Goal: Check status: Check status

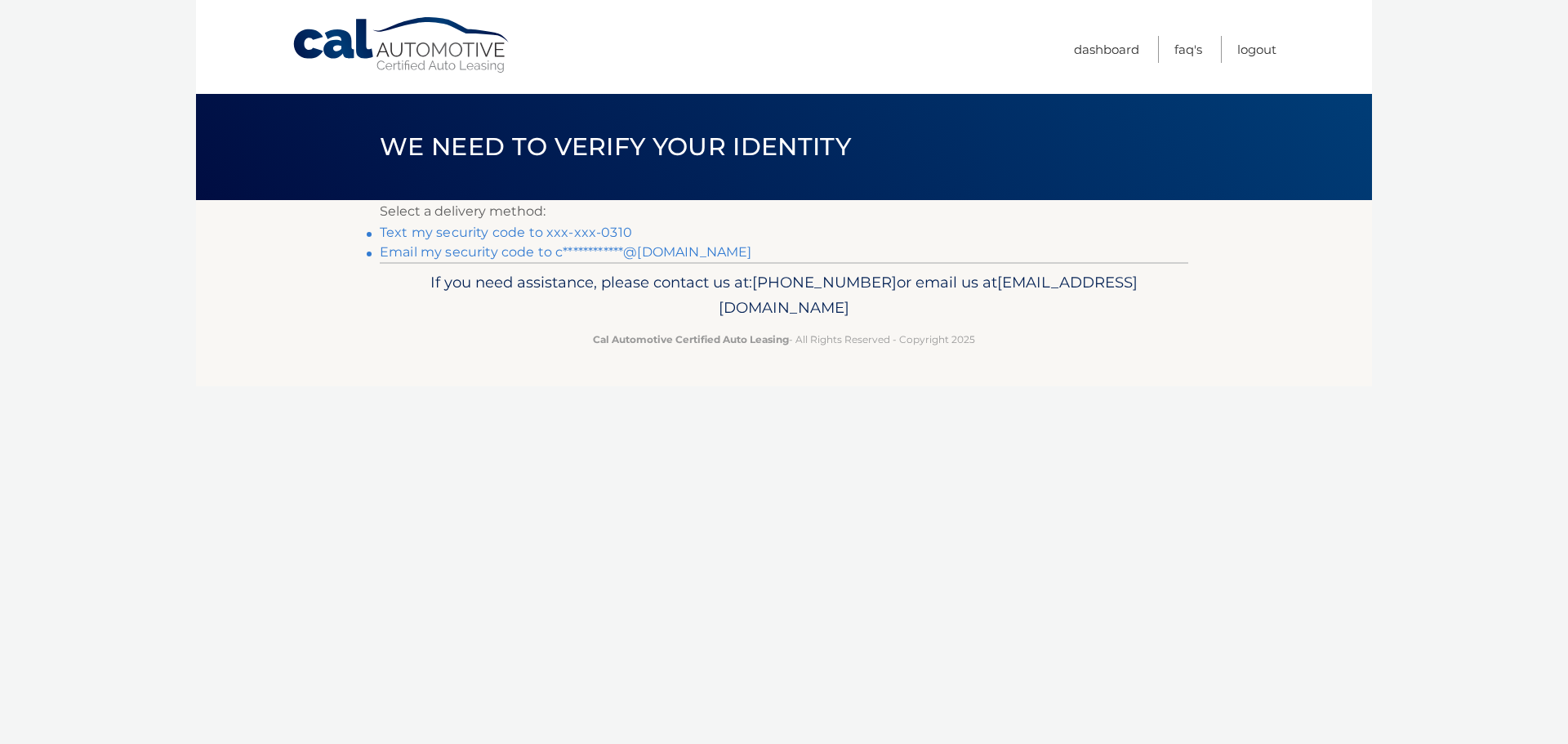
click at [542, 231] on link "Text my security code to xxx-xxx-0310" at bounding box center [505, 232] width 253 height 15
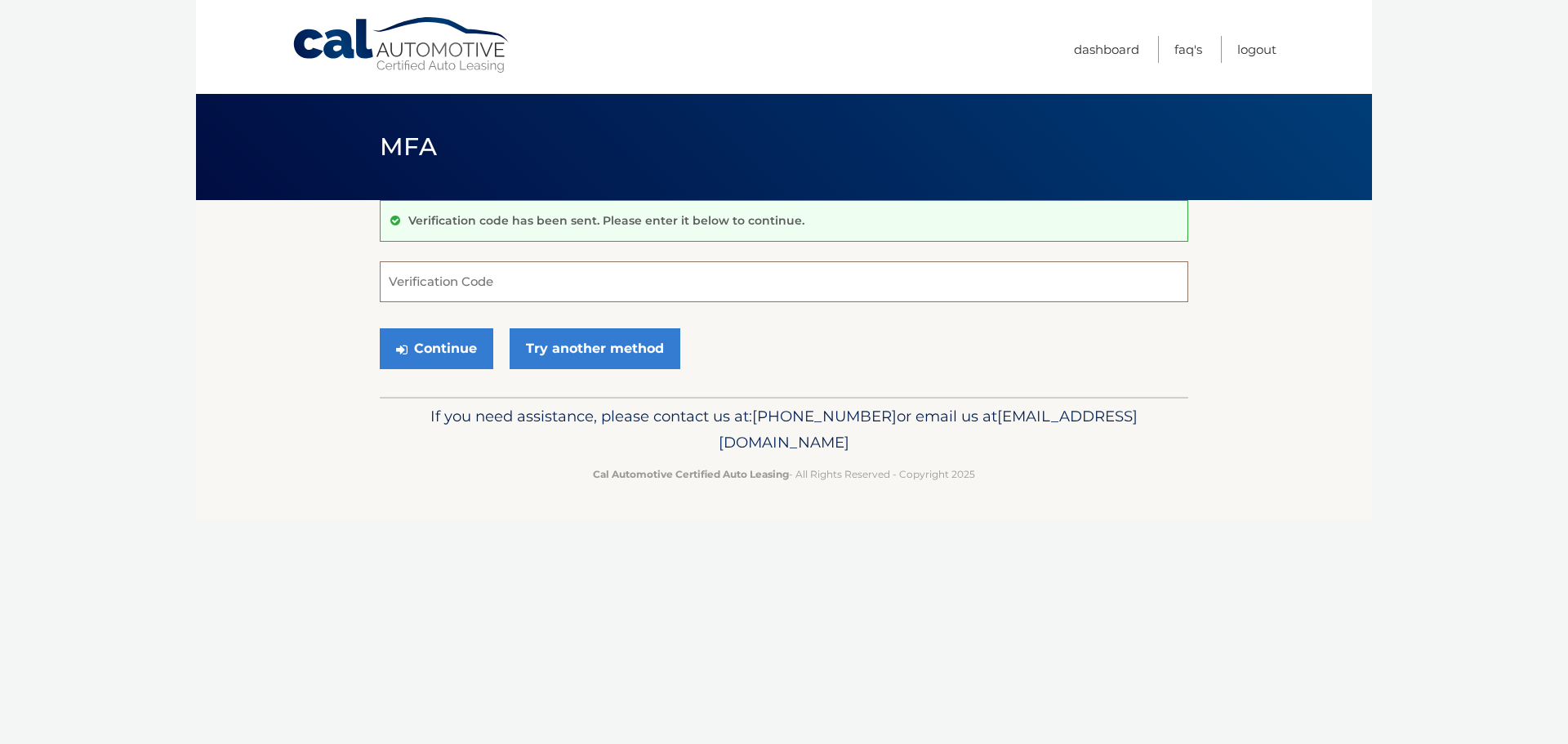
click at [550, 273] on input "Verification Code" at bounding box center [783, 281] width 808 height 40
type input "363830"
click at [379, 328] on button "Continue" at bounding box center [436, 348] width 113 height 40
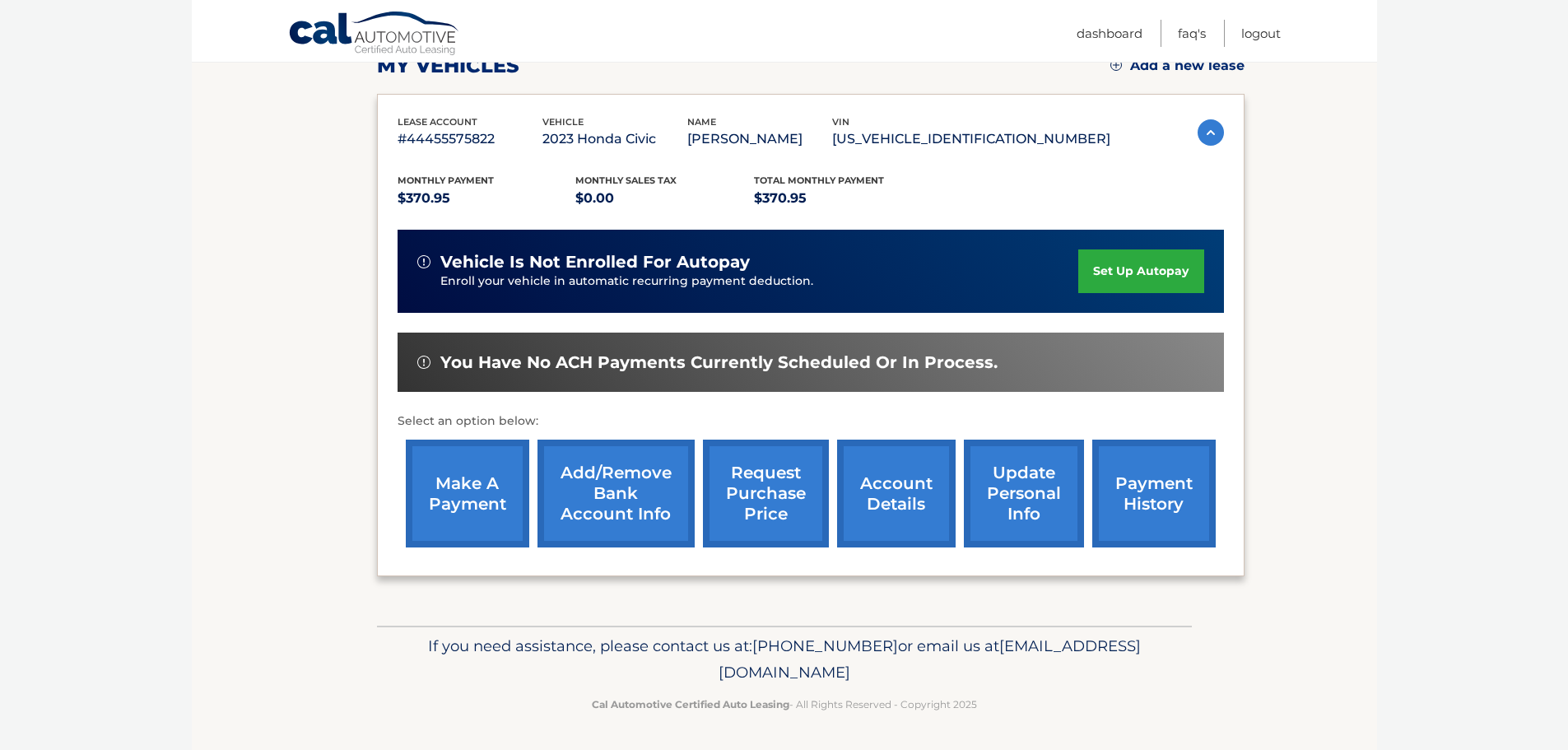
scroll to position [247, 0]
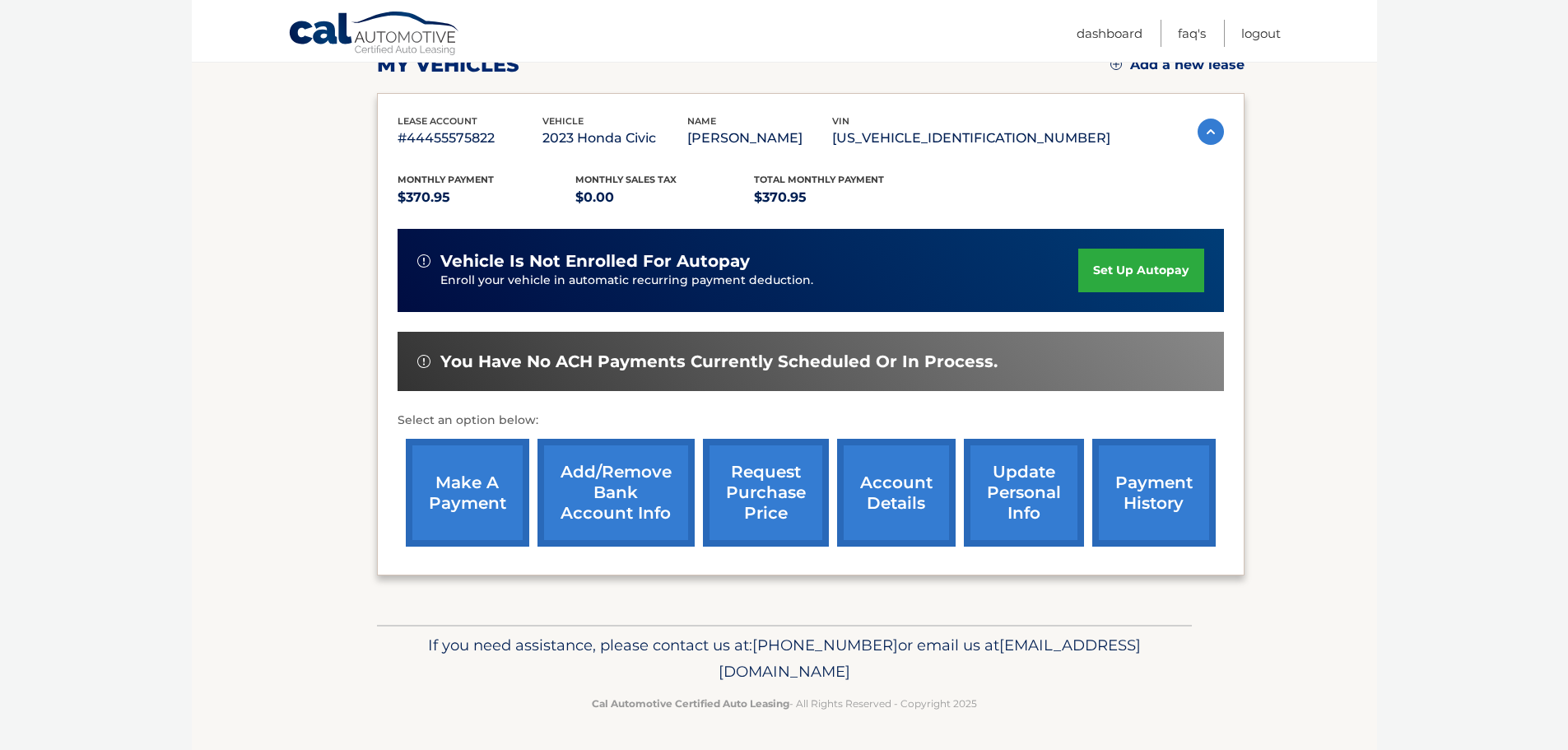
click at [274, 570] on section "my vehicles Add a new lease lease account #44455575822 vehicle 2023 Honda Civic…" at bounding box center [785, 289] width 1186 height 670
click at [259, 564] on section "my vehicles Add a new lease lease account #44455575822 vehicle 2023 Honda Civic…" at bounding box center [785, 289] width 1186 height 670
click at [911, 489] on link "account details" at bounding box center [896, 492] width 119 height 108
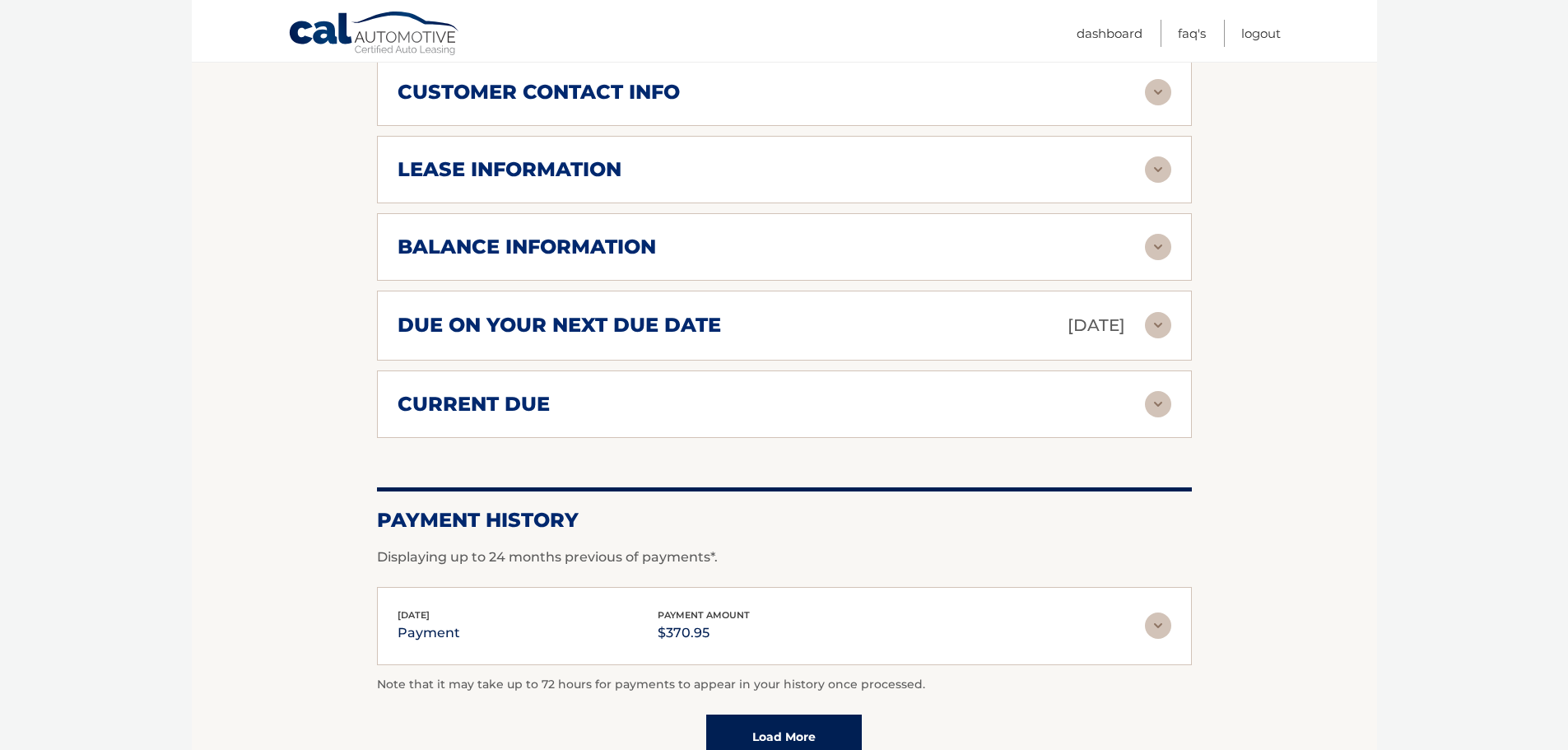
scroll to position [905, 0]
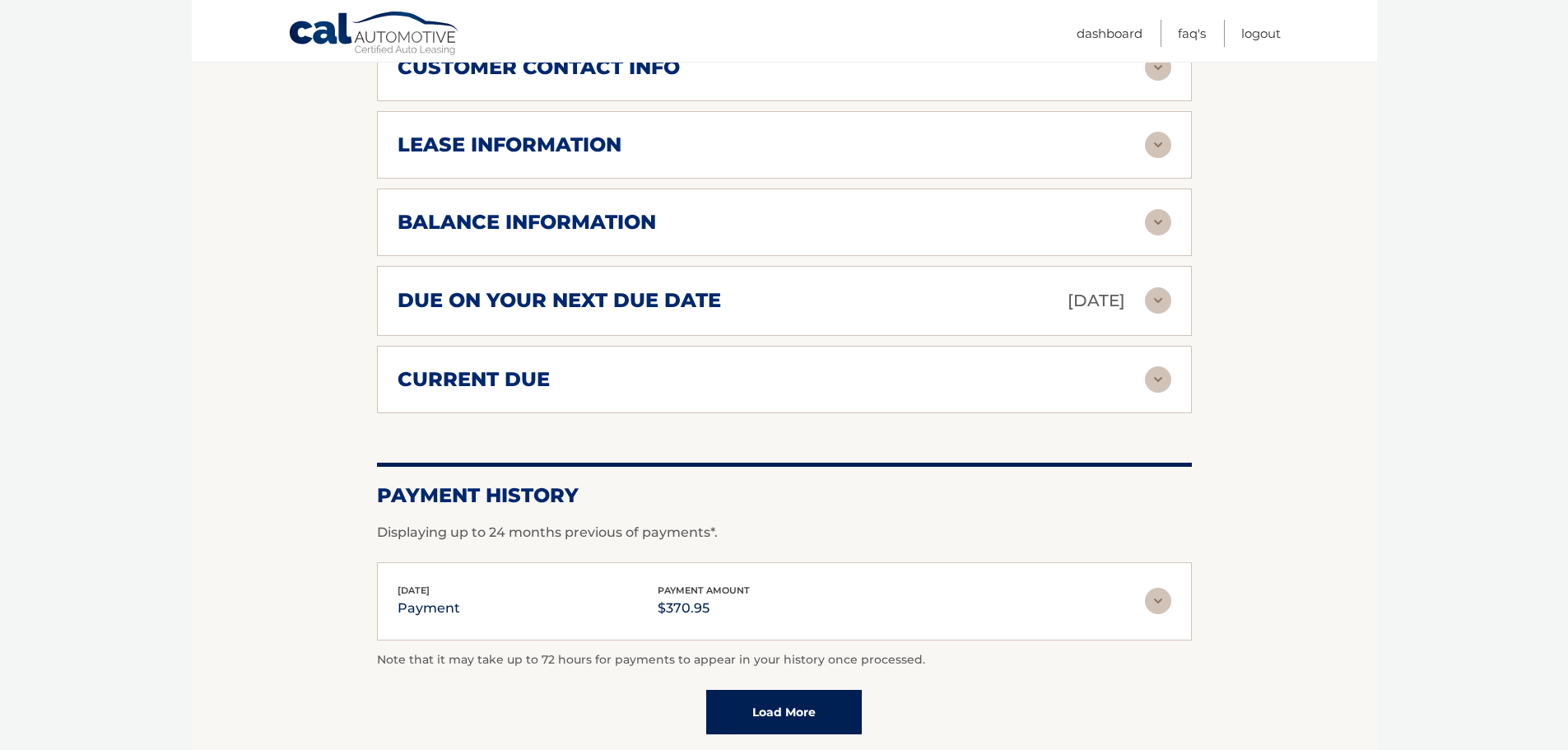
click at [634, 144] on div "lease information" at bounding box center [771, 144] width 748 height 24
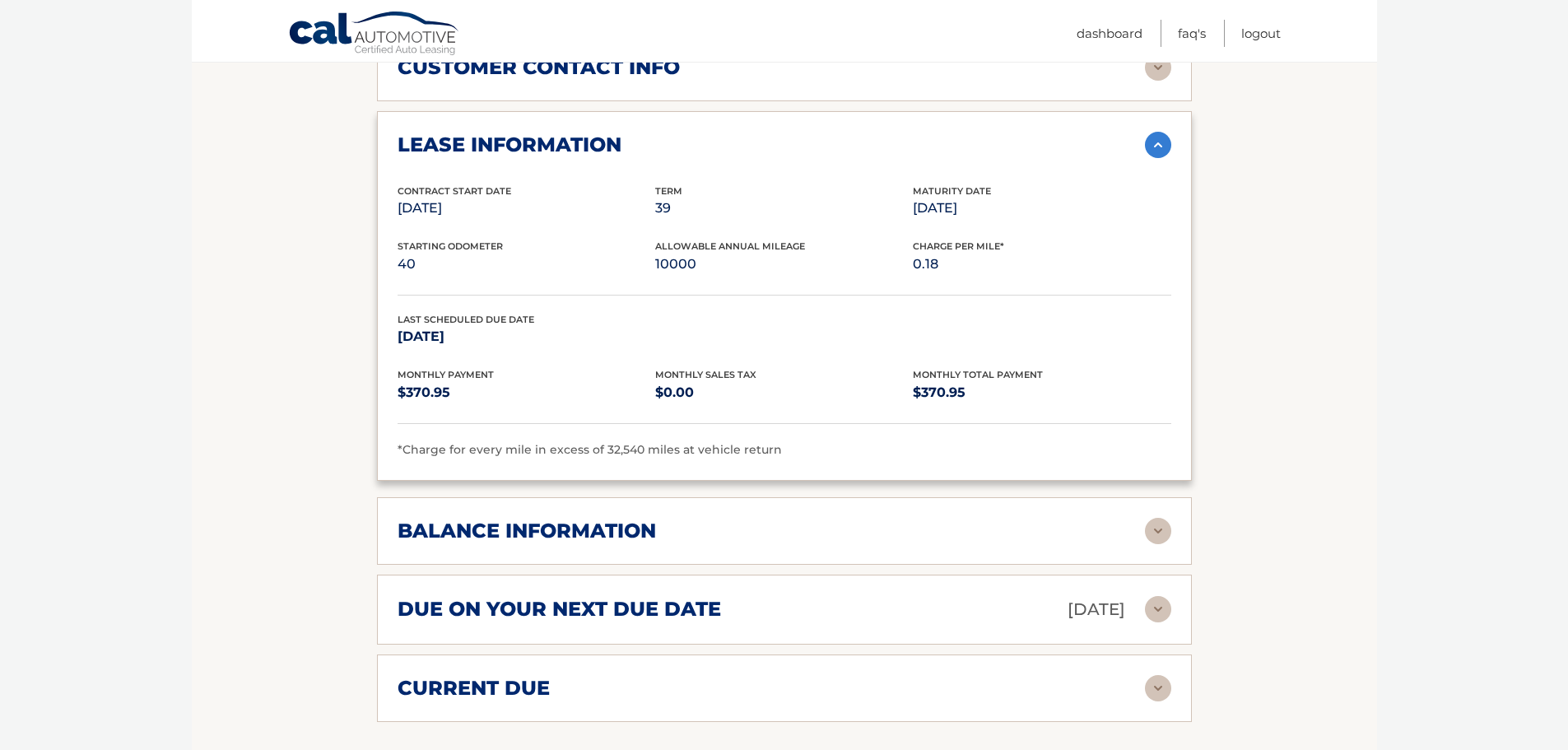
click at [634, 144] on div "lease information" at bounding box center [771, 144] width 748 height 24
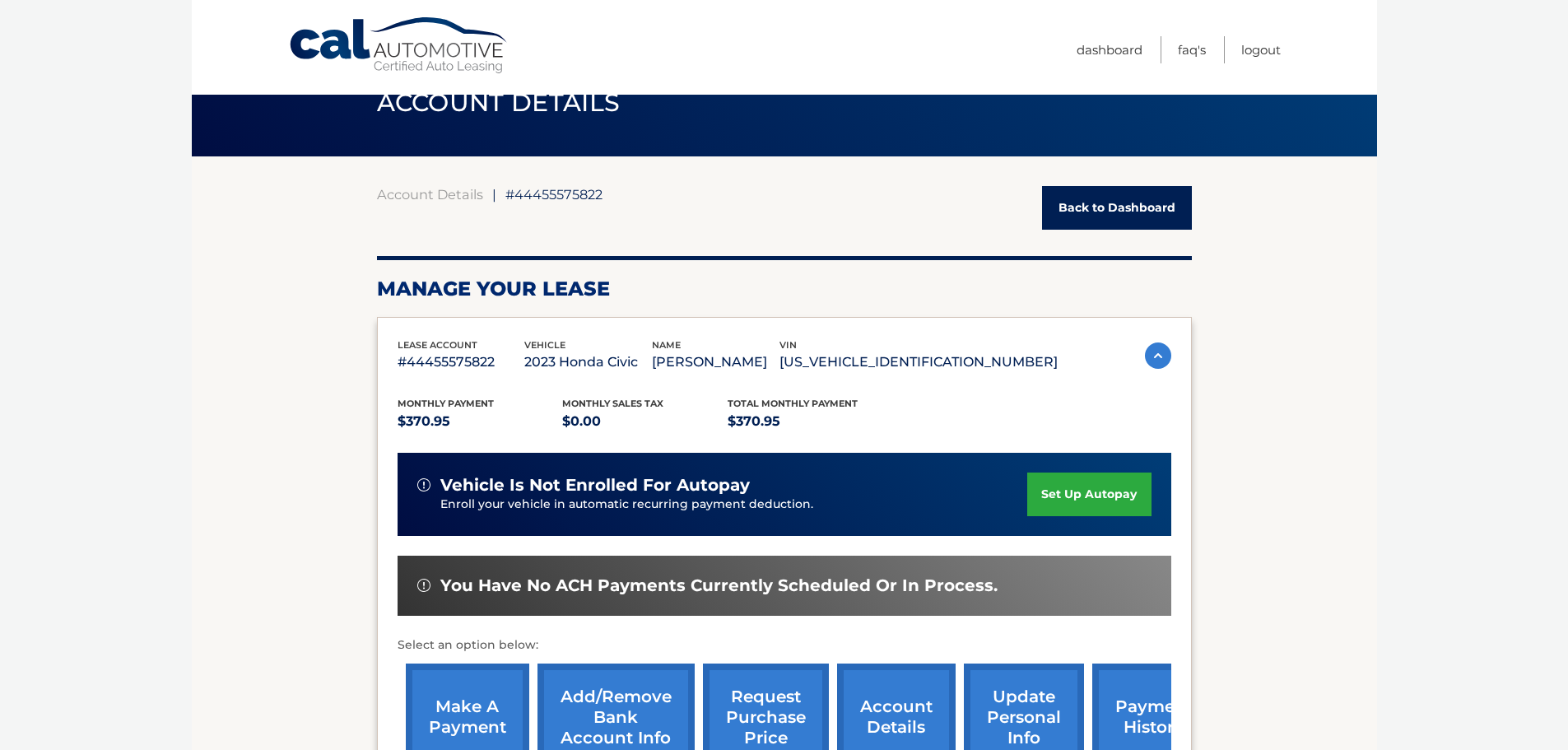
scroll to position [0, 0]
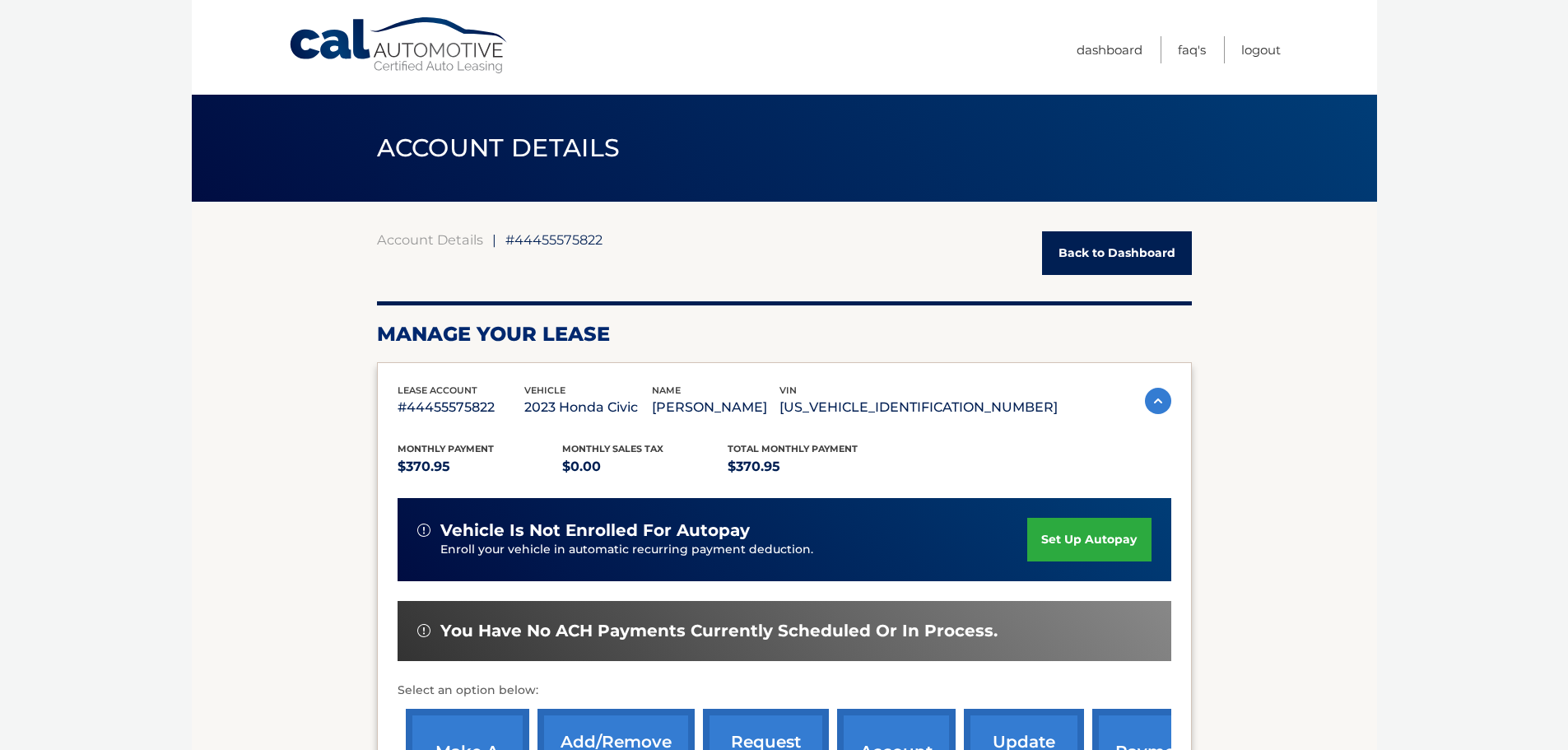
click at [186, 459] on body "Cal Automotive Menu Dashboard FAQ's Logout ← |" at bounding box center [784, 375] width 1568 height 750
drag, startPoint x: 603, startPoint y: 238, endPoint x: 499, endPoint y: 238, distance: 104.0
click at [499, 238] on div "Account Details | #44455575822 Back to Dashboard" at bounding box center [784, 253] width 815 height 43
drag, startPoint x: 360, startPoint y: 238, endPoint x: 662, endPoint y: 247, distance: 302.1
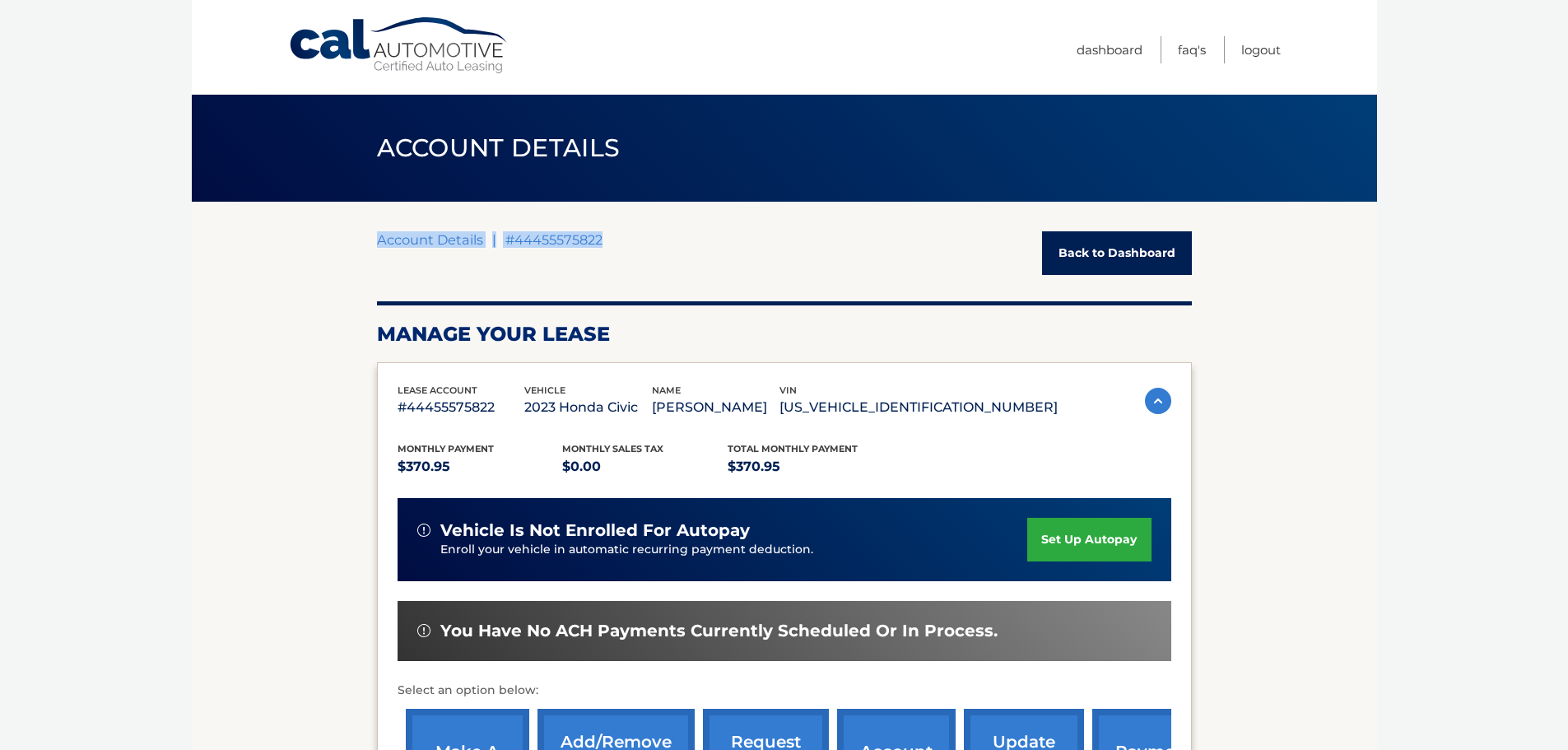
drag, startPoint x: 930, startPoint y: 405, endPoint x: 373, endPoint y: 404, distance: 557.0
